Goal: Task Accomplishment & Management: Use online tool/utility

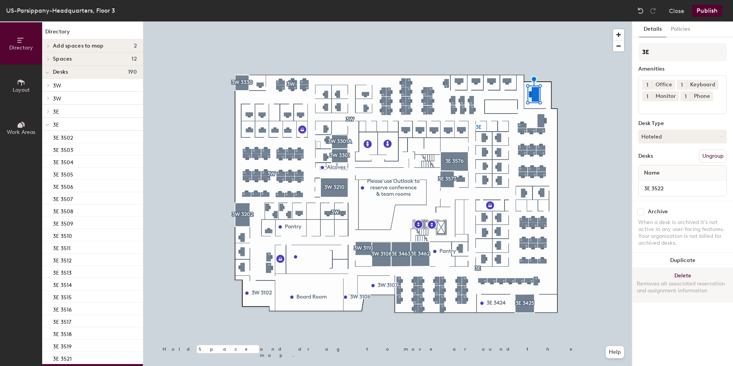
click at [682, 278] on button "Delete Removes all associated reservation and assignment information" at bounding box center [682, 285] width 101 height 34
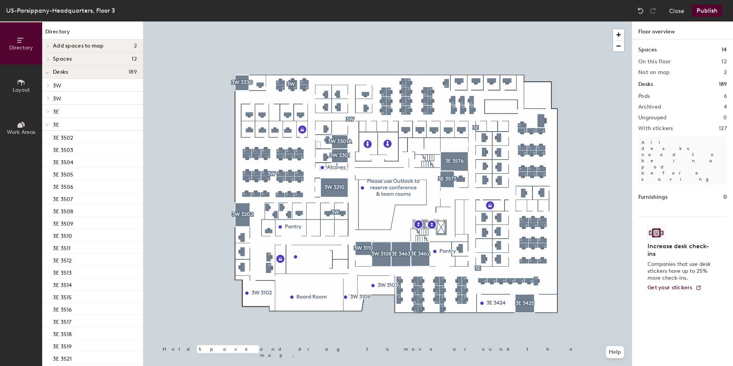
click at [702, 8] on button "Publish" at bounding box center [707, 11] width 30 height 12
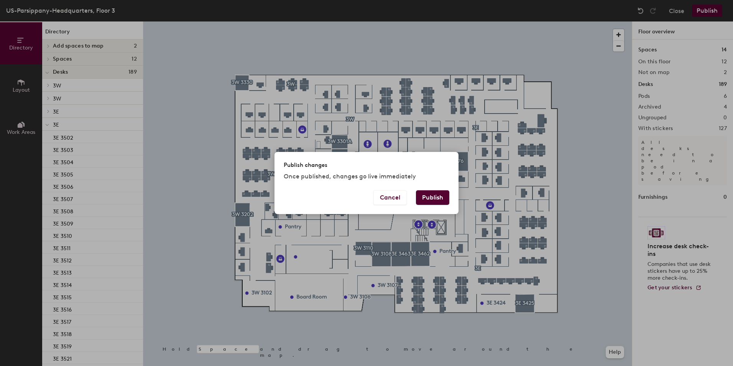
click at [438, 199] on button "Publish" at bounding box center [432, 197] width 33 height 15
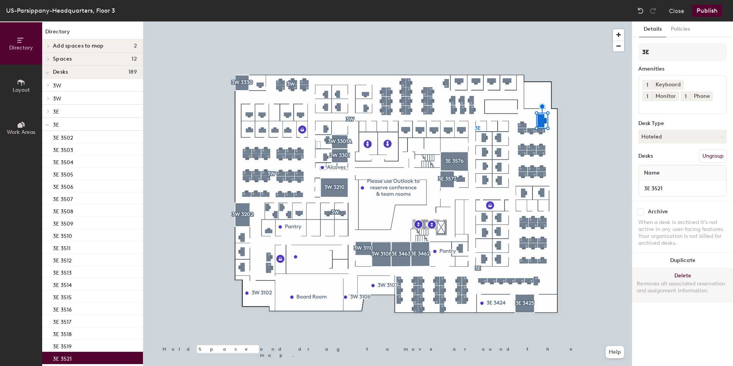
click at [673, 274] on button "Delete Removes all associated reservation and assignment information" at bounding box center [682, 285] width 101 height 34
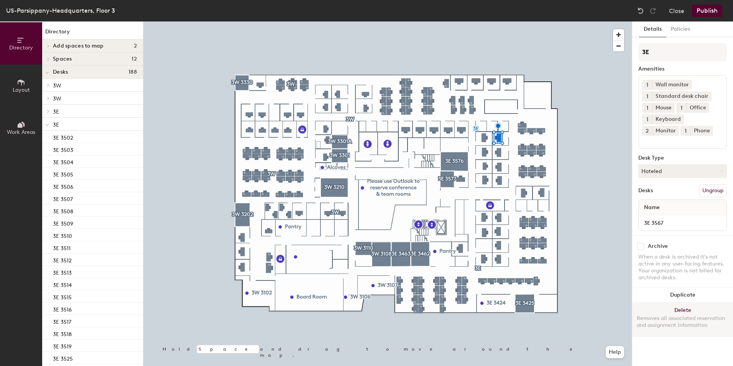
click at [695, 313] on button "Delete Removes all associated reservation and assignment information" at bounding box center [682, 319] width 101 height 34
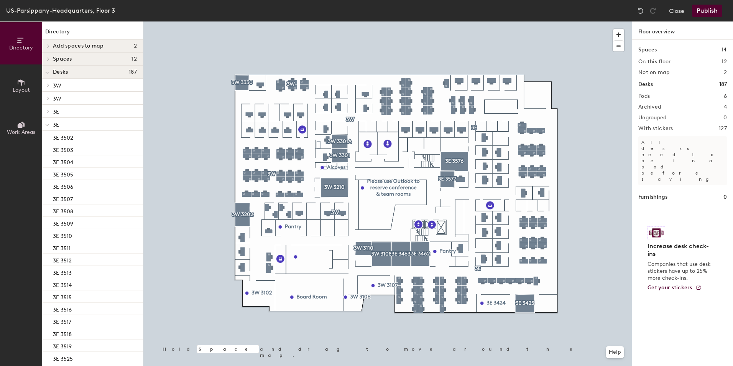
click at [704, 11] on button "Publish" at bounding box center [707, 11] width 30 height 12
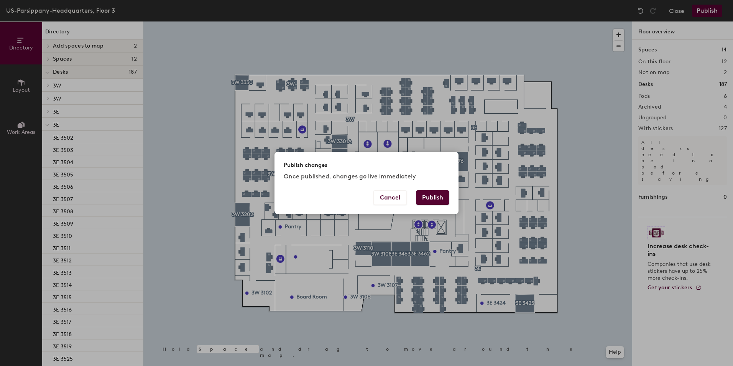
click at [432, 195] on button "Publish" at bounding box center [432, 197] width 33 height 15
